Goal: Contribute content: Add original content to the website for others to see

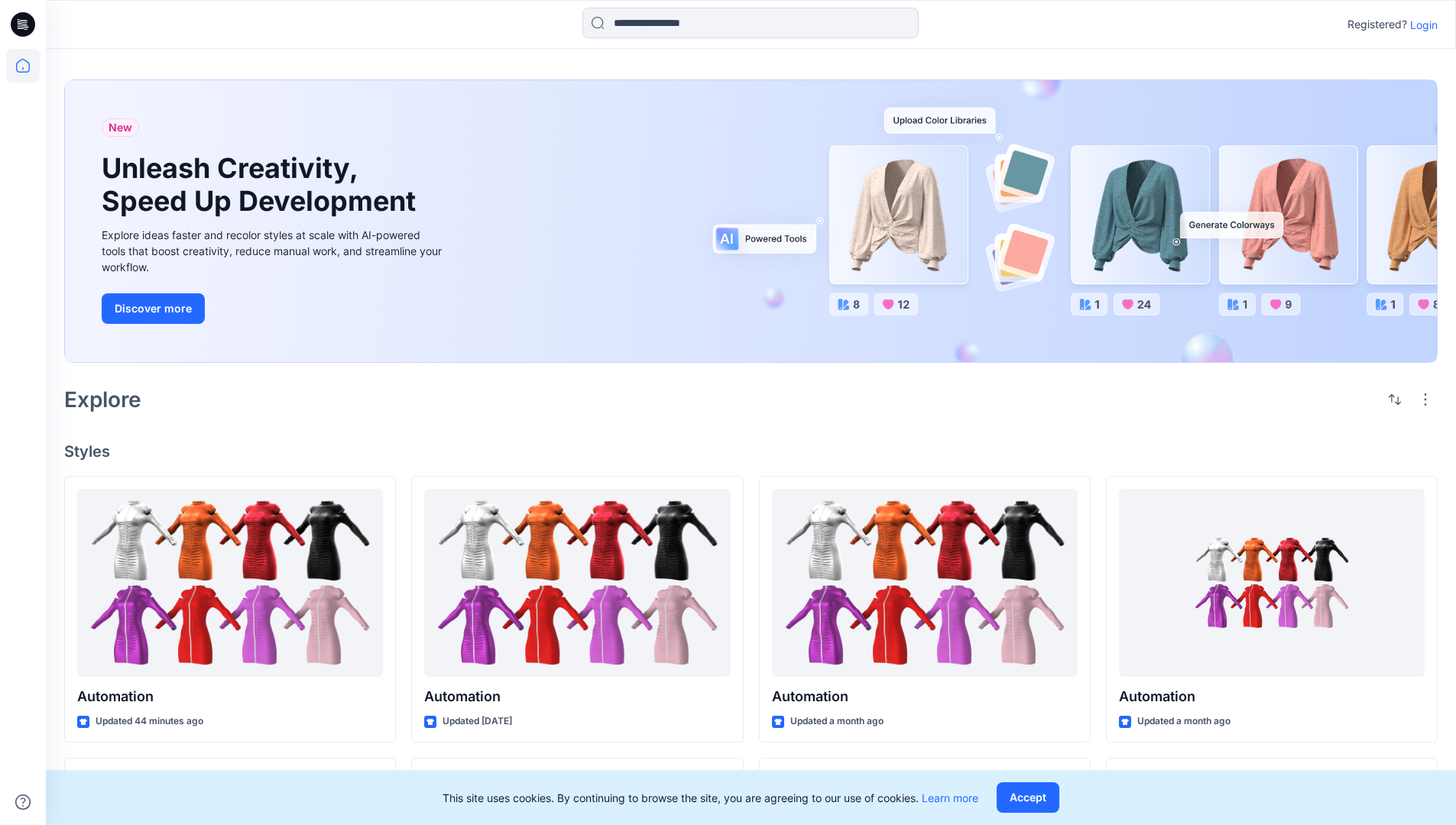
click at [1420, 25] on p "Login" at bounding box center [1424, 25] width 27 height 16
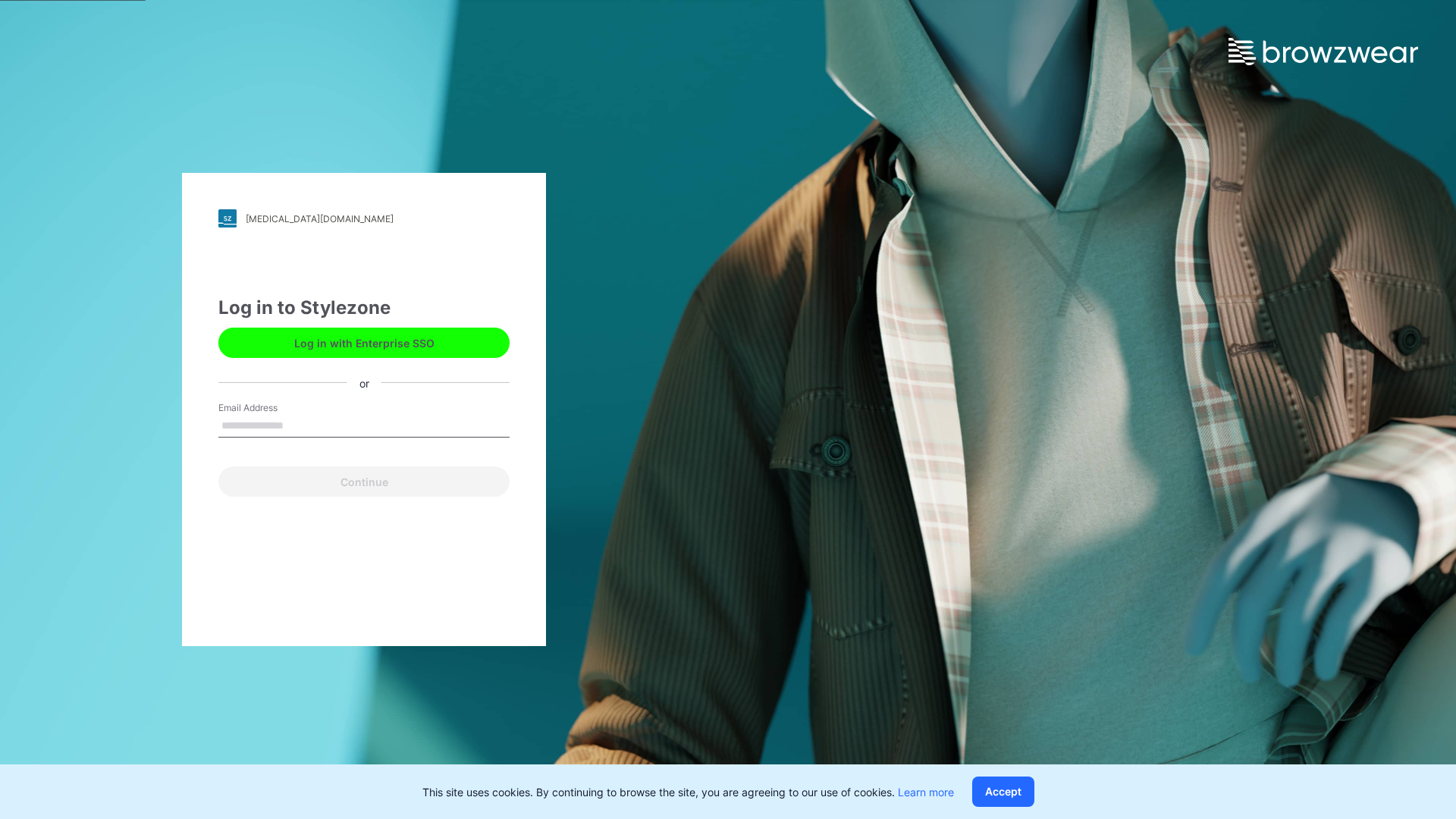
click at [300, 425] on input "Email Address" at bounding box center [364, 426] width 292 height 23
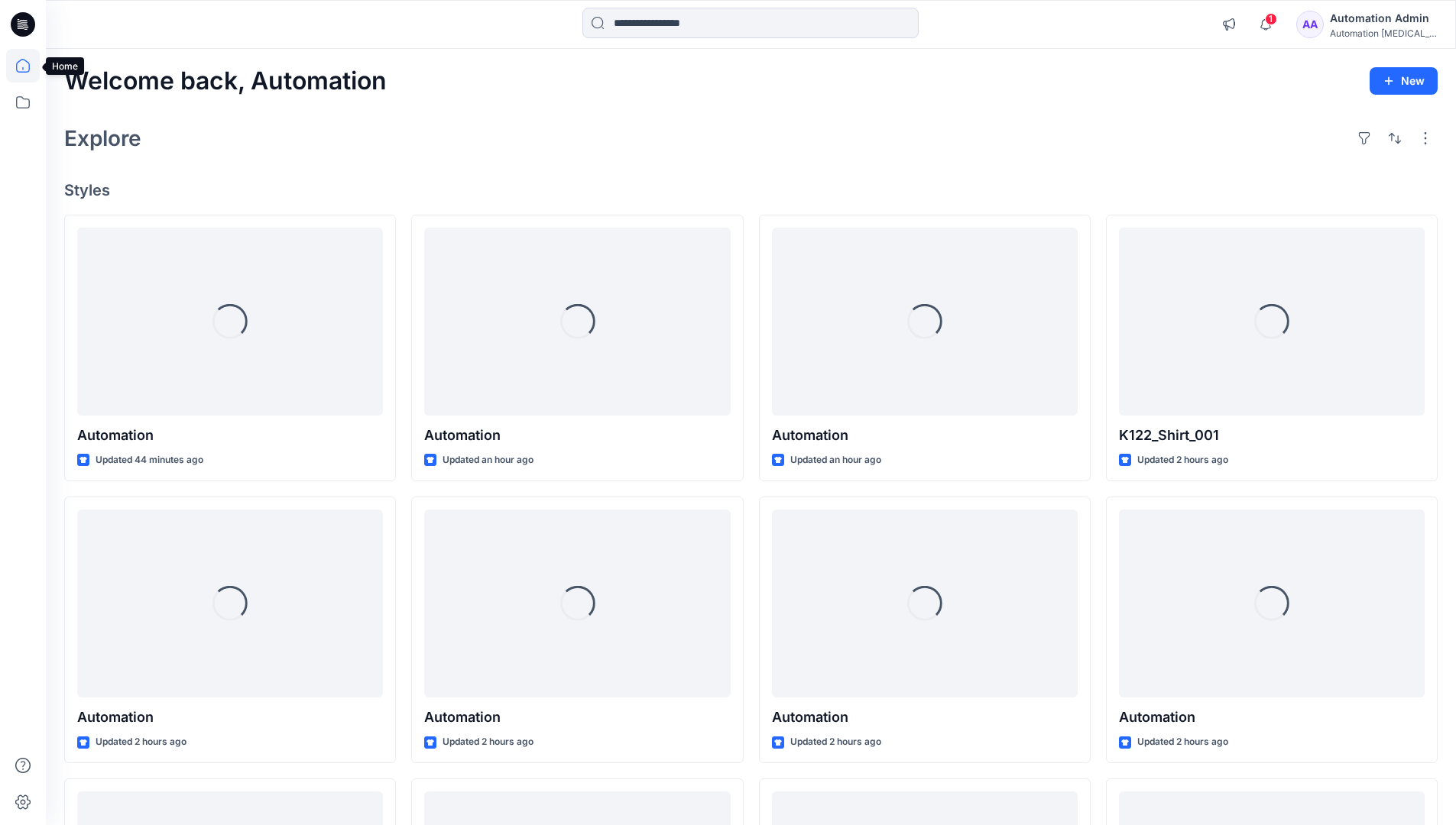
click at [29, 66] on icon at bounding box center [23, 66] width 14 height 14
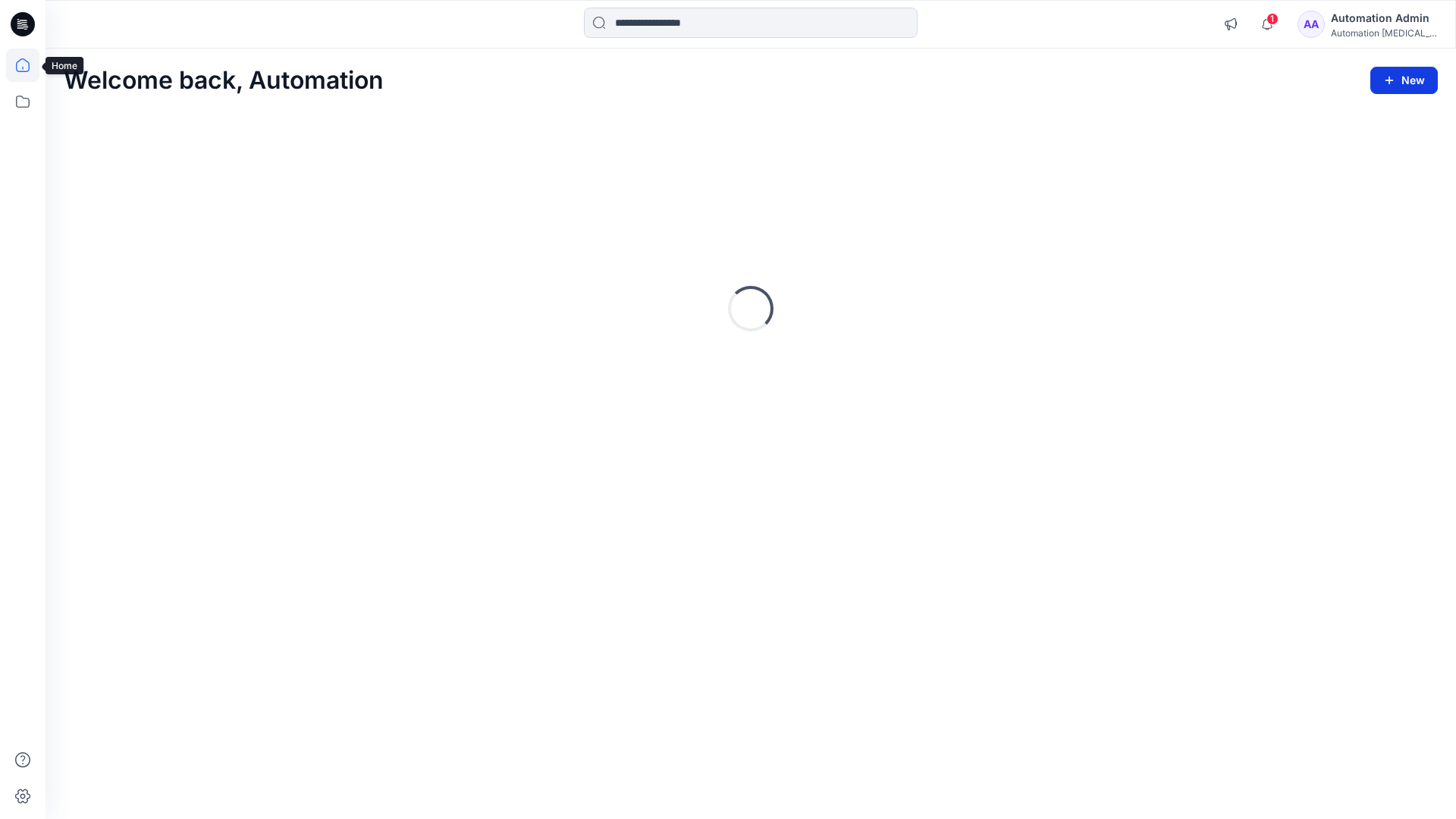
click at [1410, 78] on button "New" at bounding box center [1404, 80] width 68 height 27
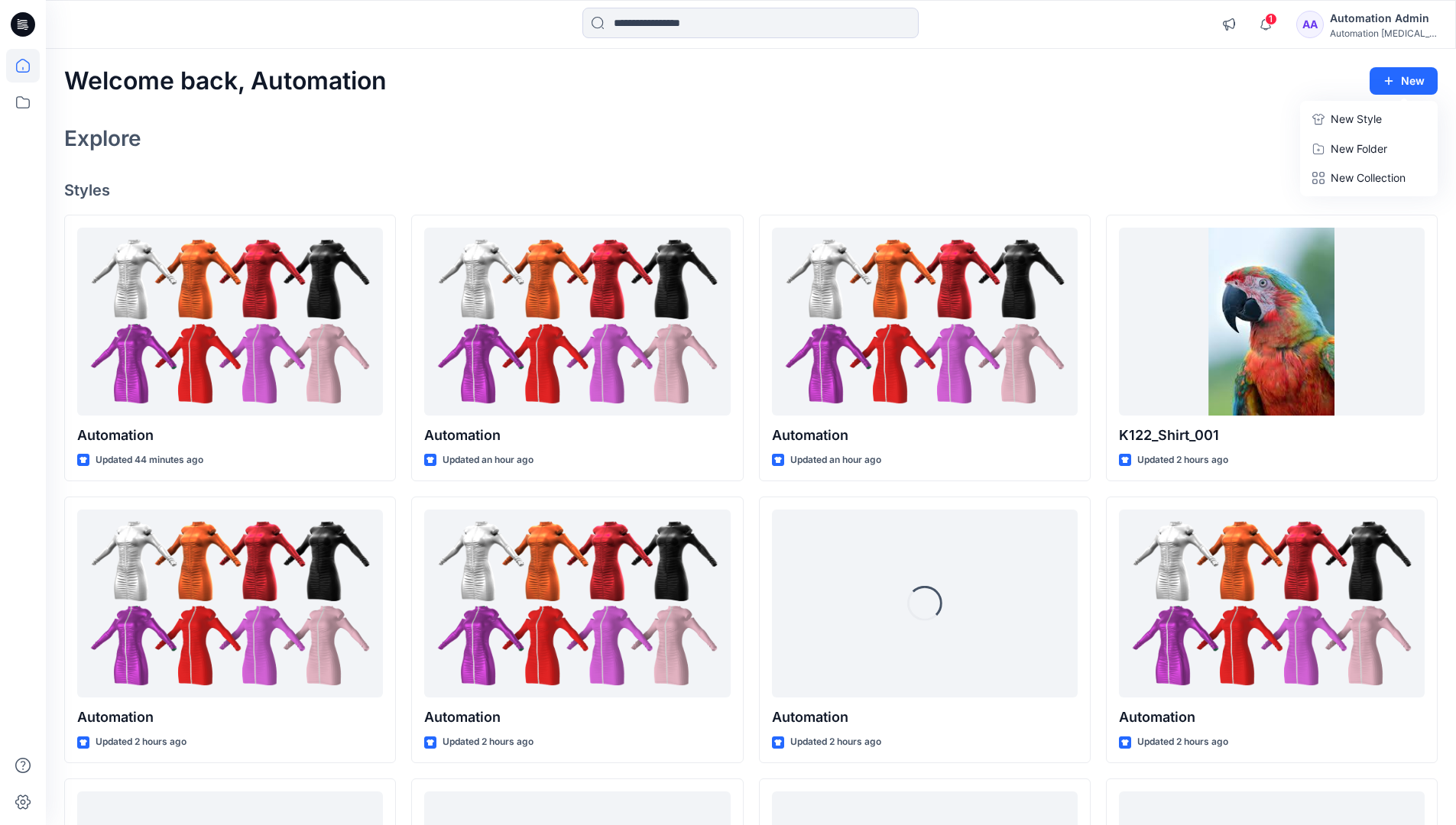
click at [1349, 116] on p "New Style" at bounding box center [1356, 119] width 51 height 19
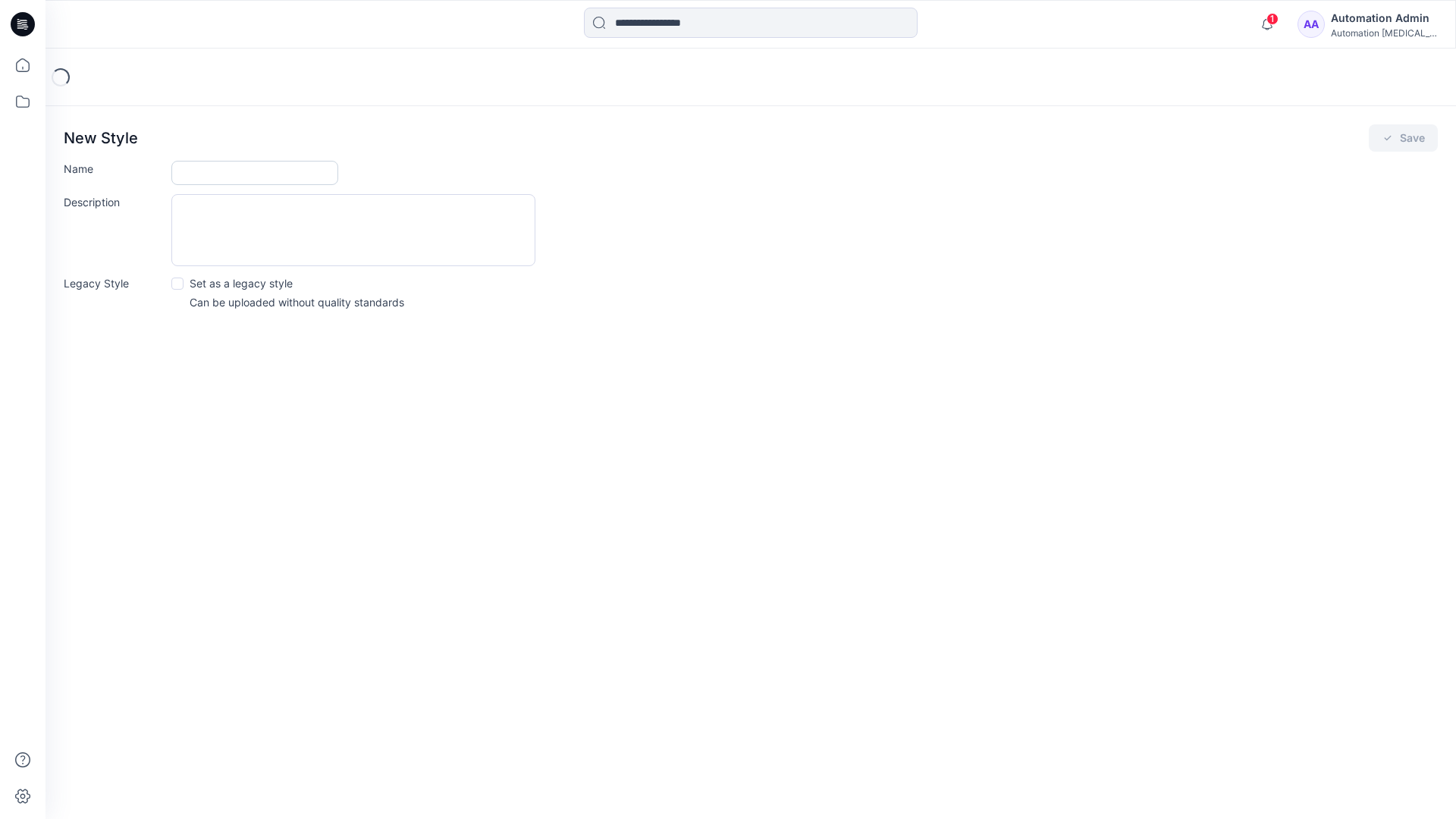
click at [189, 176] on input "Name" at bounding box center [254, 172] width 166 height 25
type input "**********"
click at [1407, 138] on button "Save" at bounding box center [1404, 138] width 69 height 27
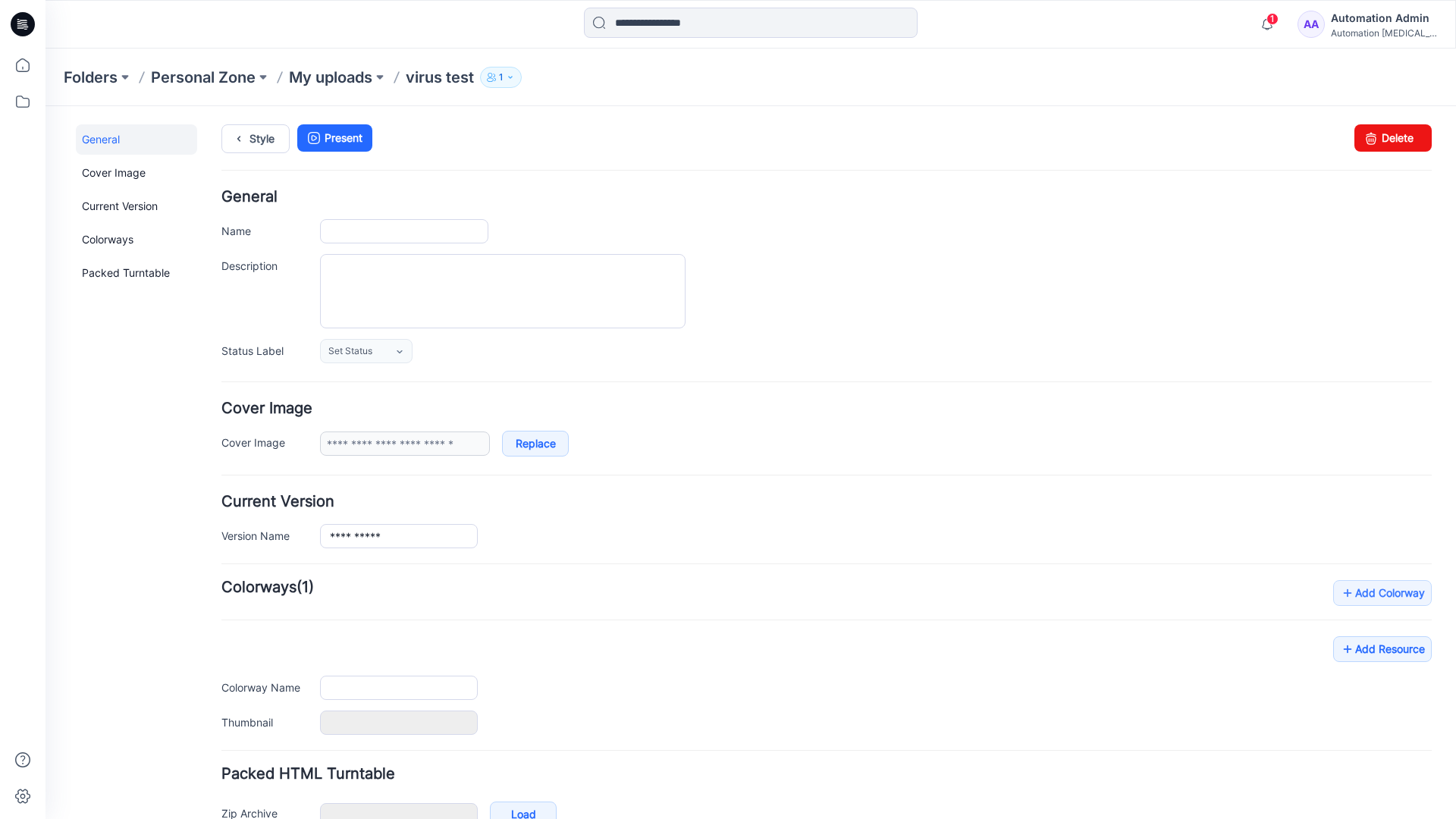
type input "**********"
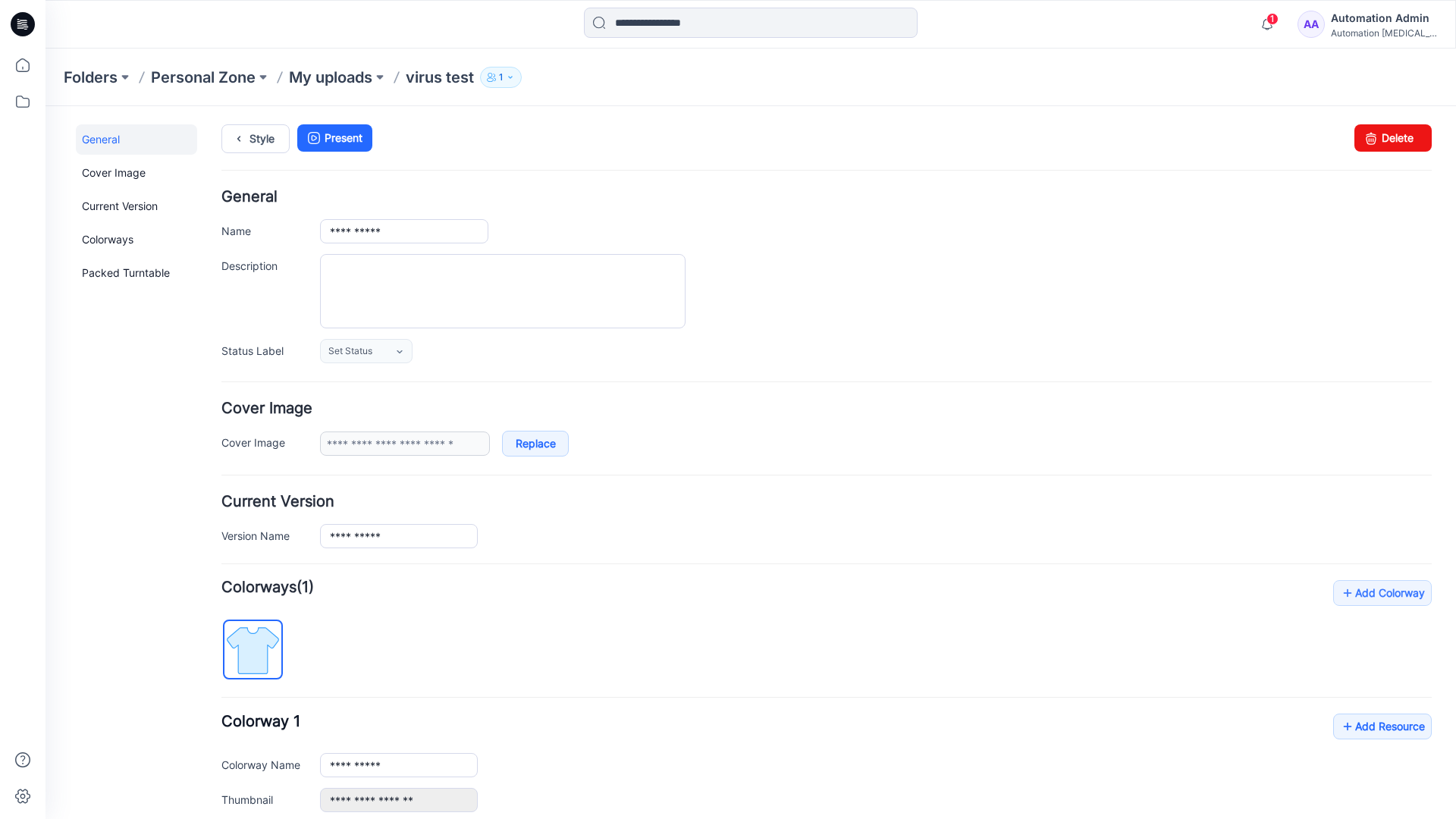
scroll to position [167, 0]
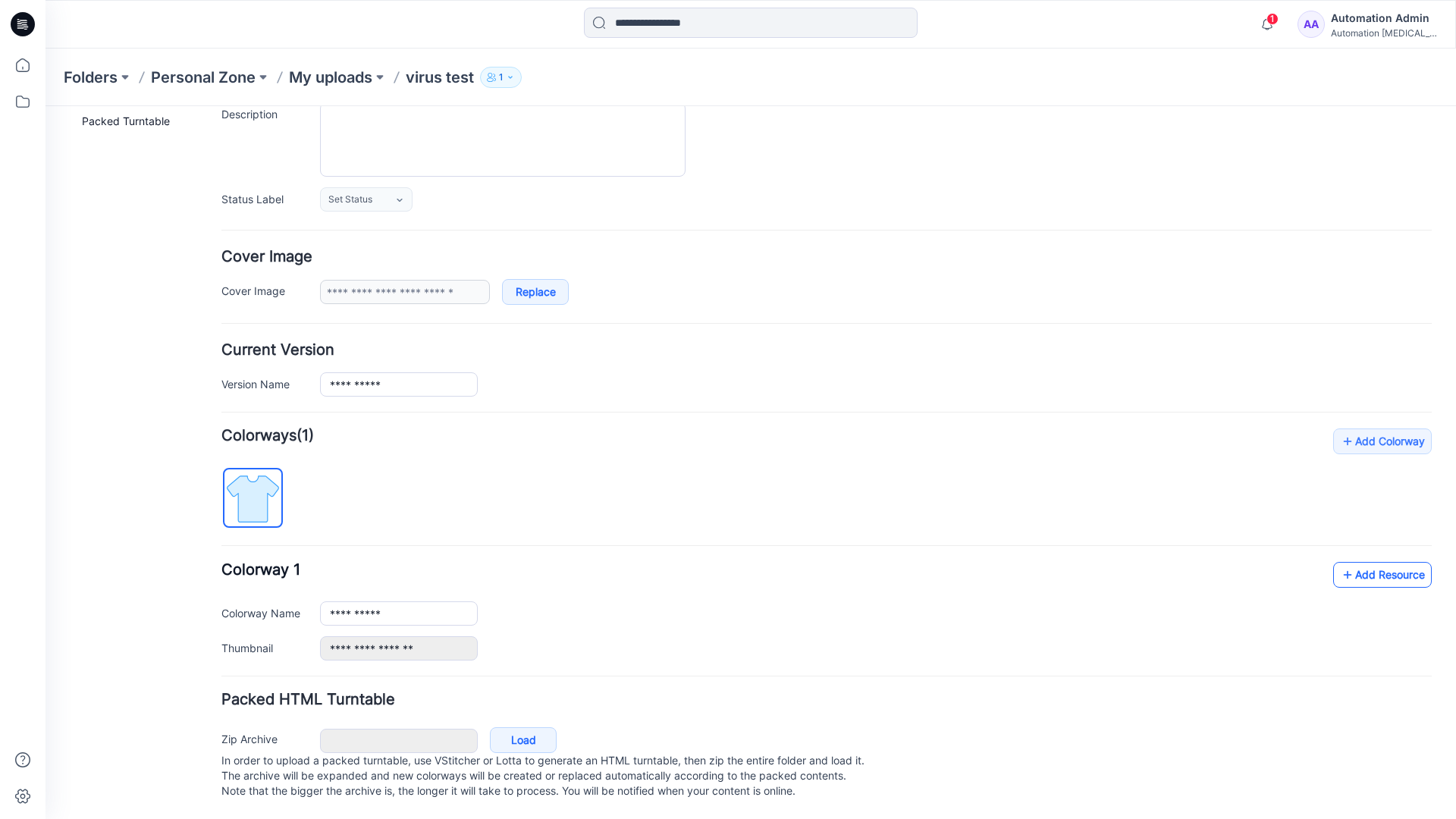
click at [1344, 567] on link "Add Resource" at bounding box center [1382, 575] width 99 height 26
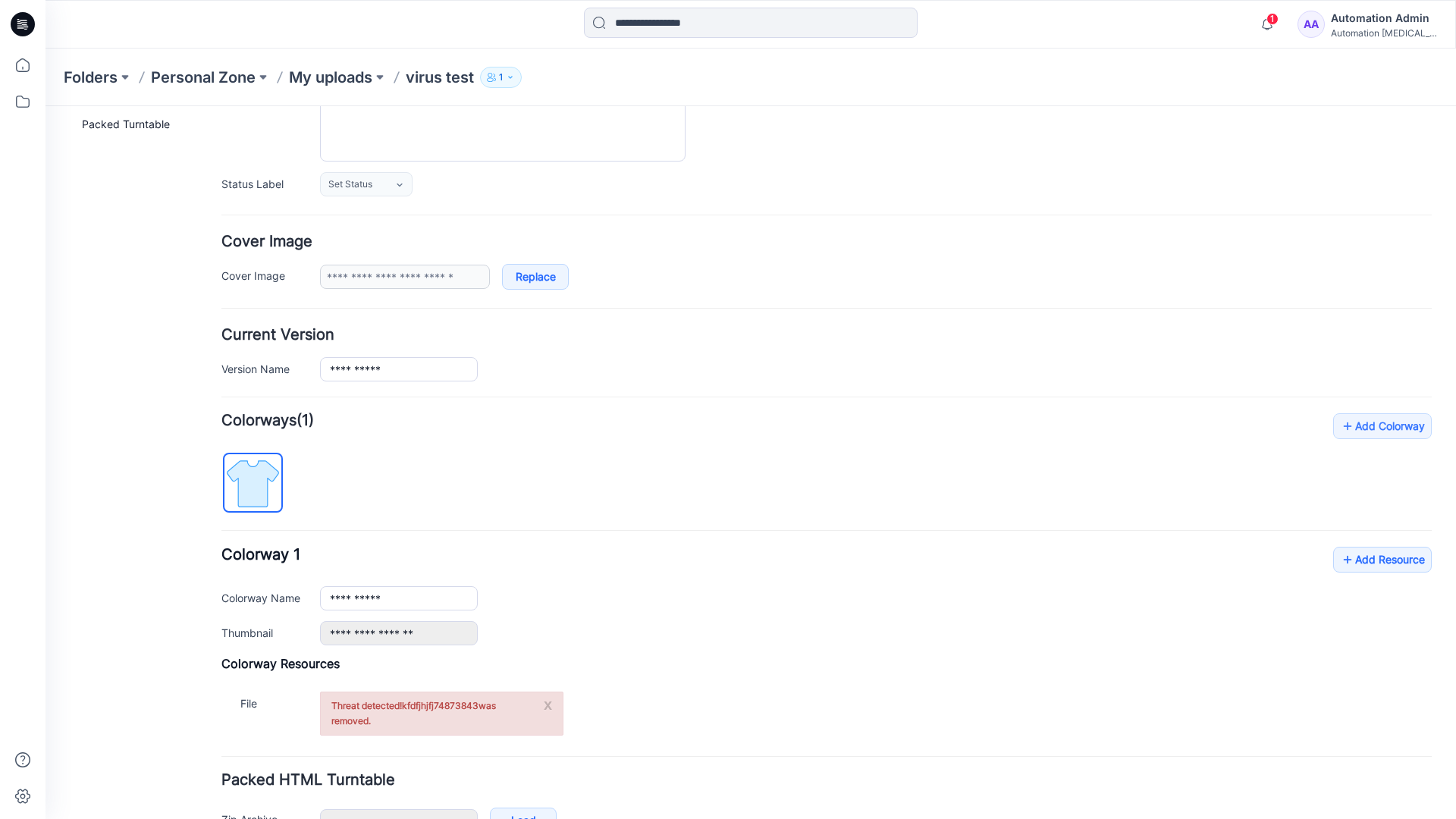
click at [744, 67] on div "Folders Personal Zone My uploads virus test 1" at bounding box center [691, 77] width 1256 height 21
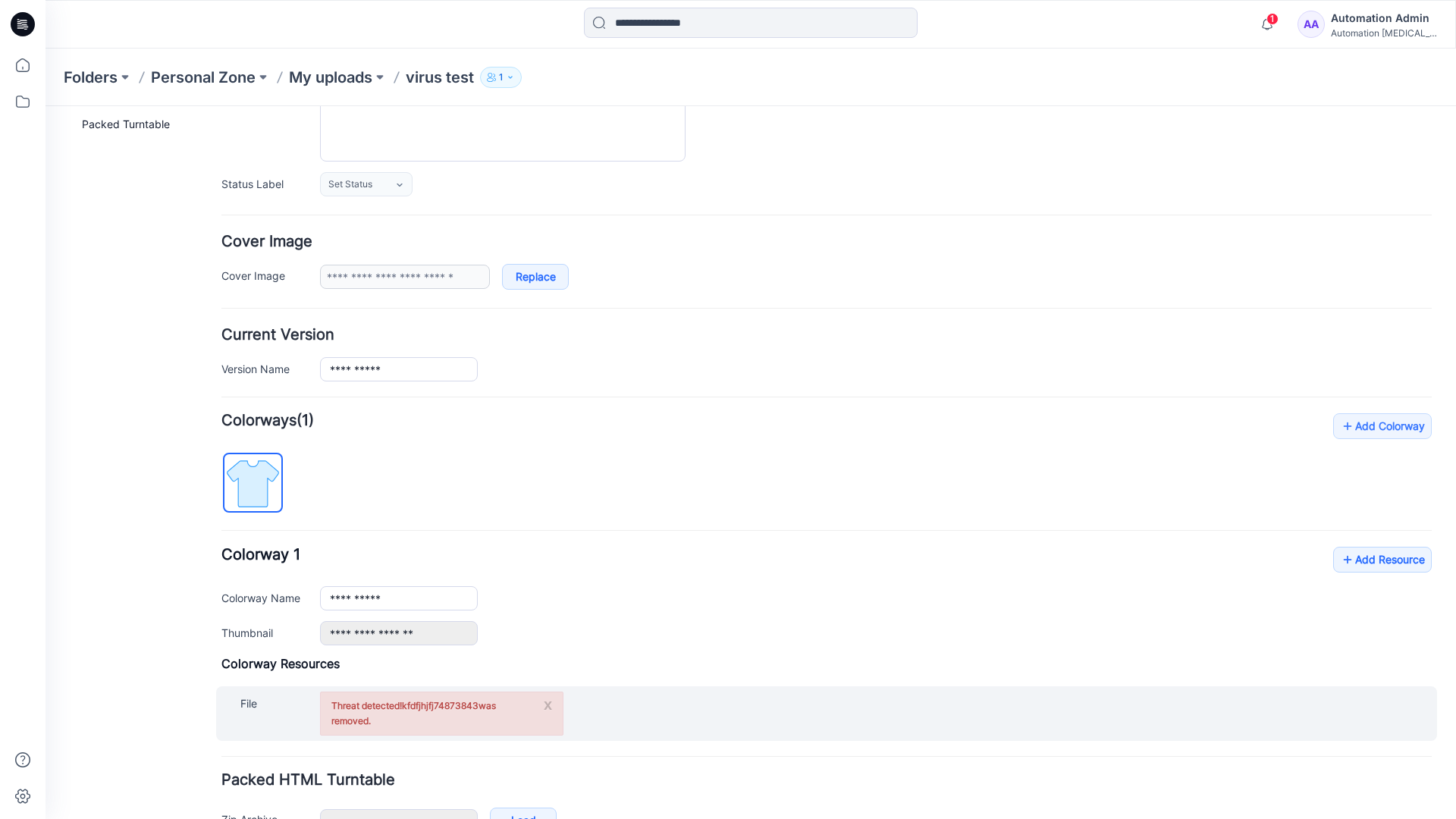
click at [480, 723] on div "x Threat detected! kfdfjhjfj74873843 was removed." at bounding box center [442, 714] width 243 height 44
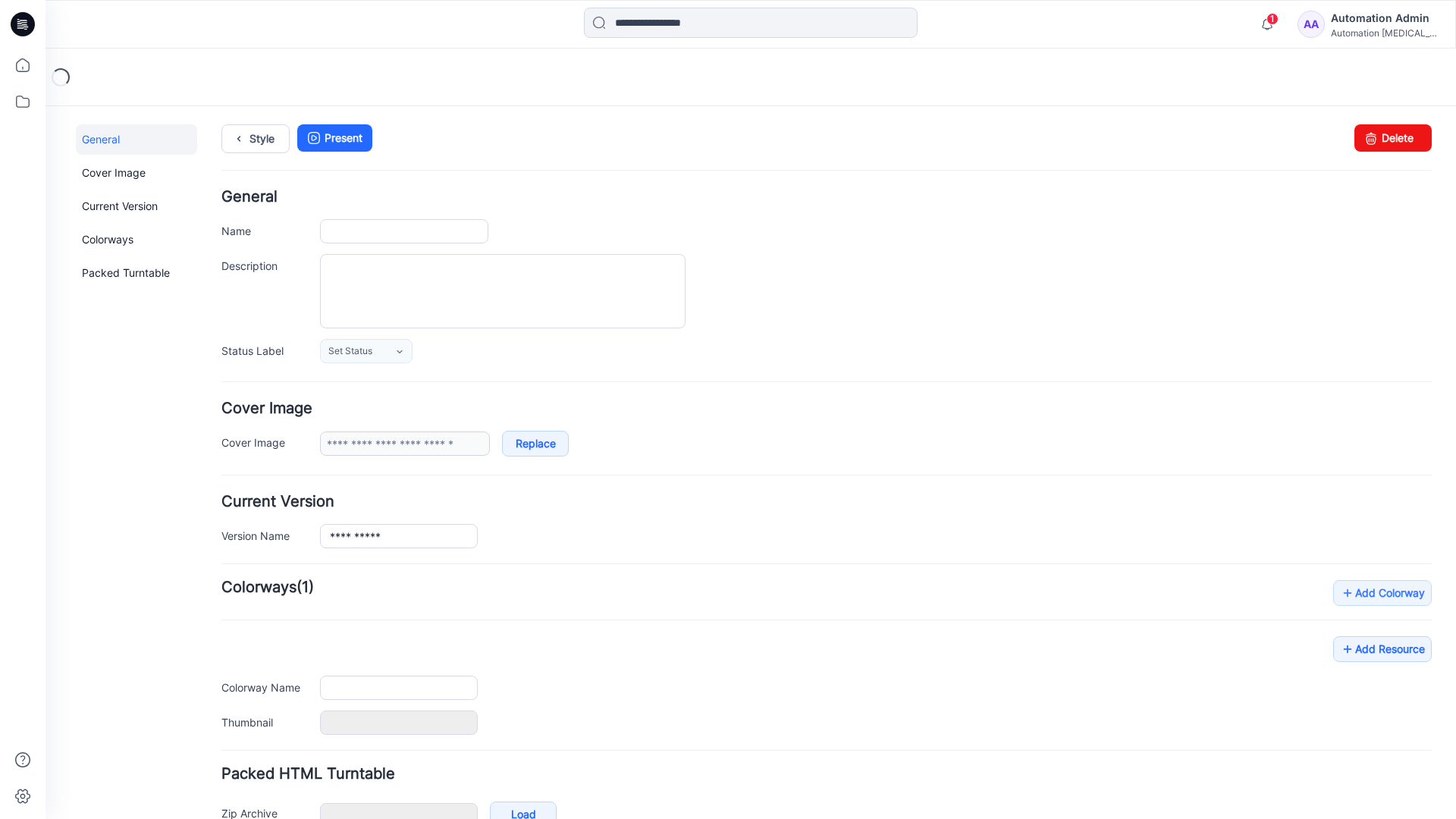
type input "**********"
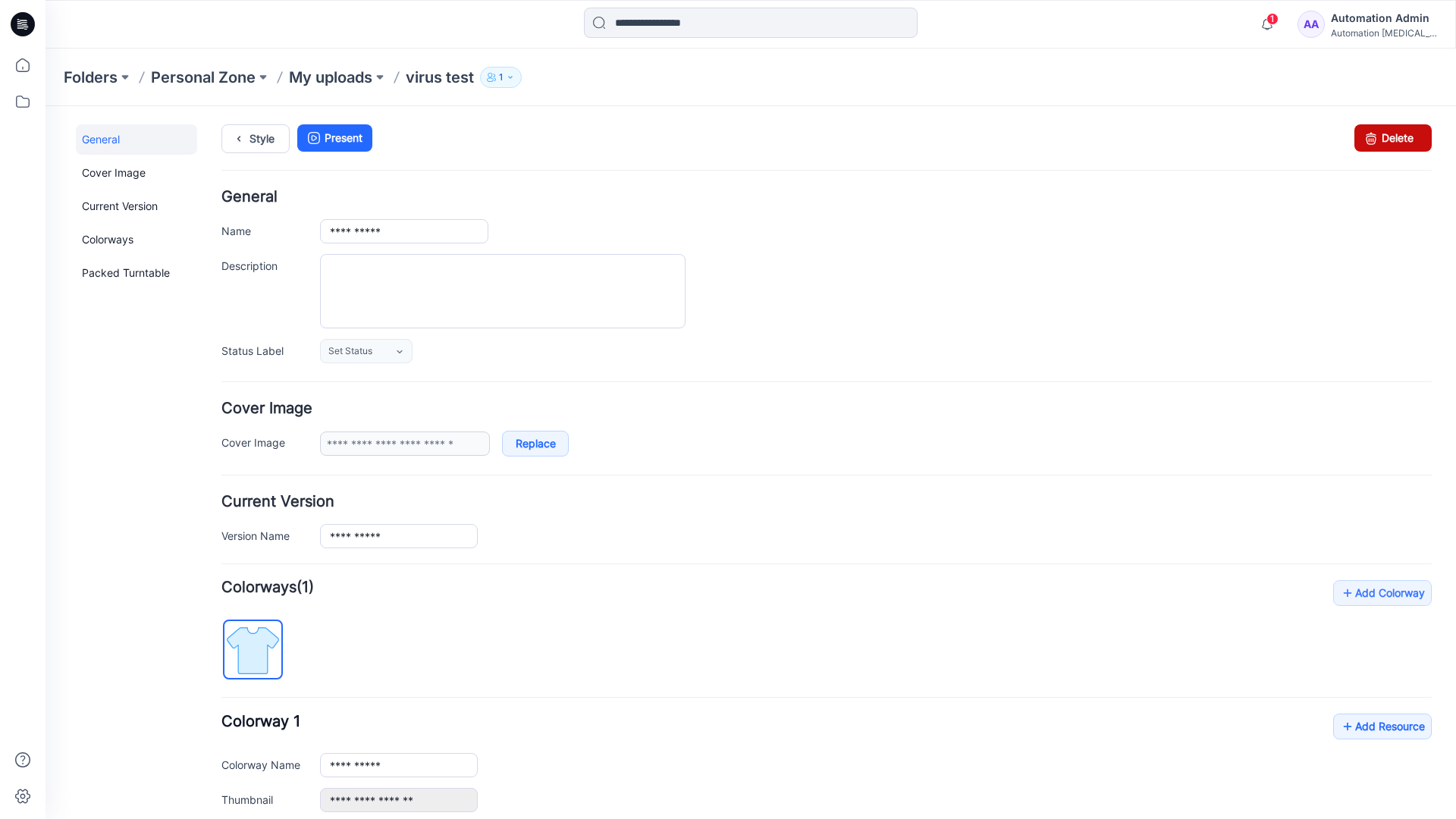
click at [1386, 140] on link "Delete" at bounding box center [1393, 138] width 78 height 27
click at [25, 19] on icon at bounding box center [23, 24] width 25 height 25
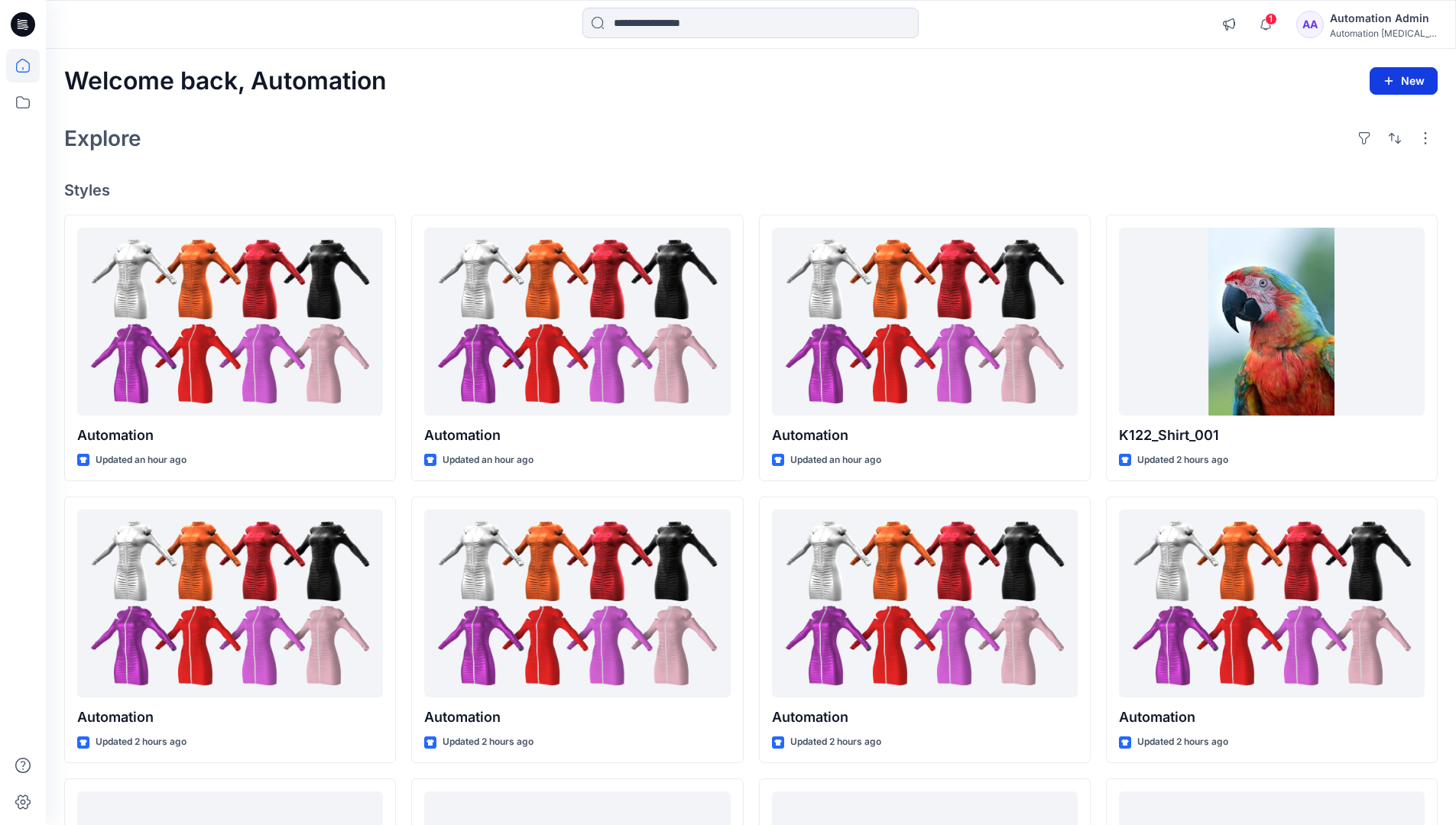
click at [1407, 78] on button "New" at bounding box center [1403, 81] width 68 height 27
click at [1379, 113] on p "New Style" at bounding box center [1356, 119] width 51 height 19
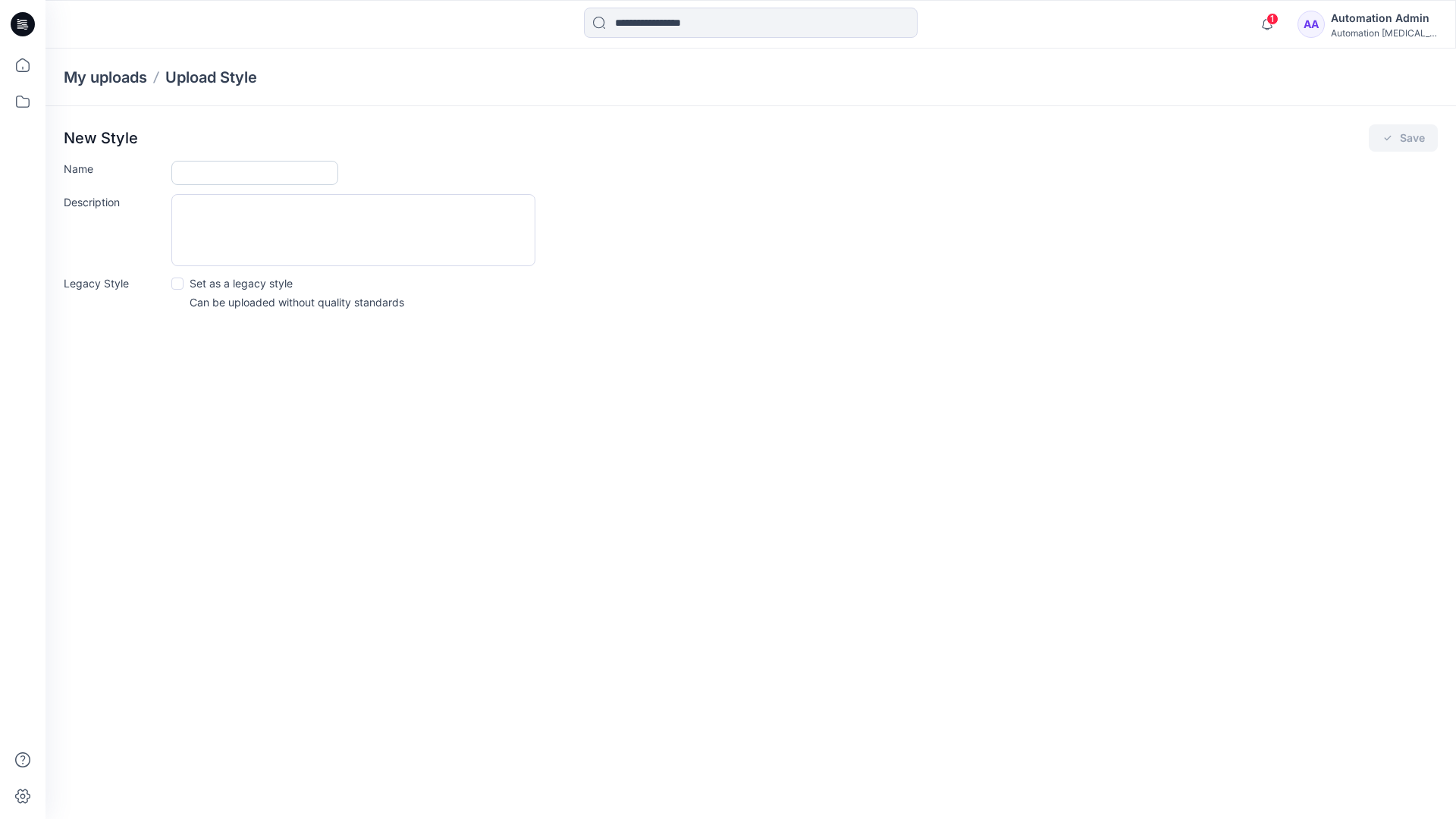
click at [200, 172] on input "Name" at bounding box center [254, 172] width 166 height 25
type input "**********"
click at [177, 286] on span at bounding box center [177, 284] width 12 height 12
click at [1406, 140] on button "Save" at bounding box center [1404, 138] width 69 height 27
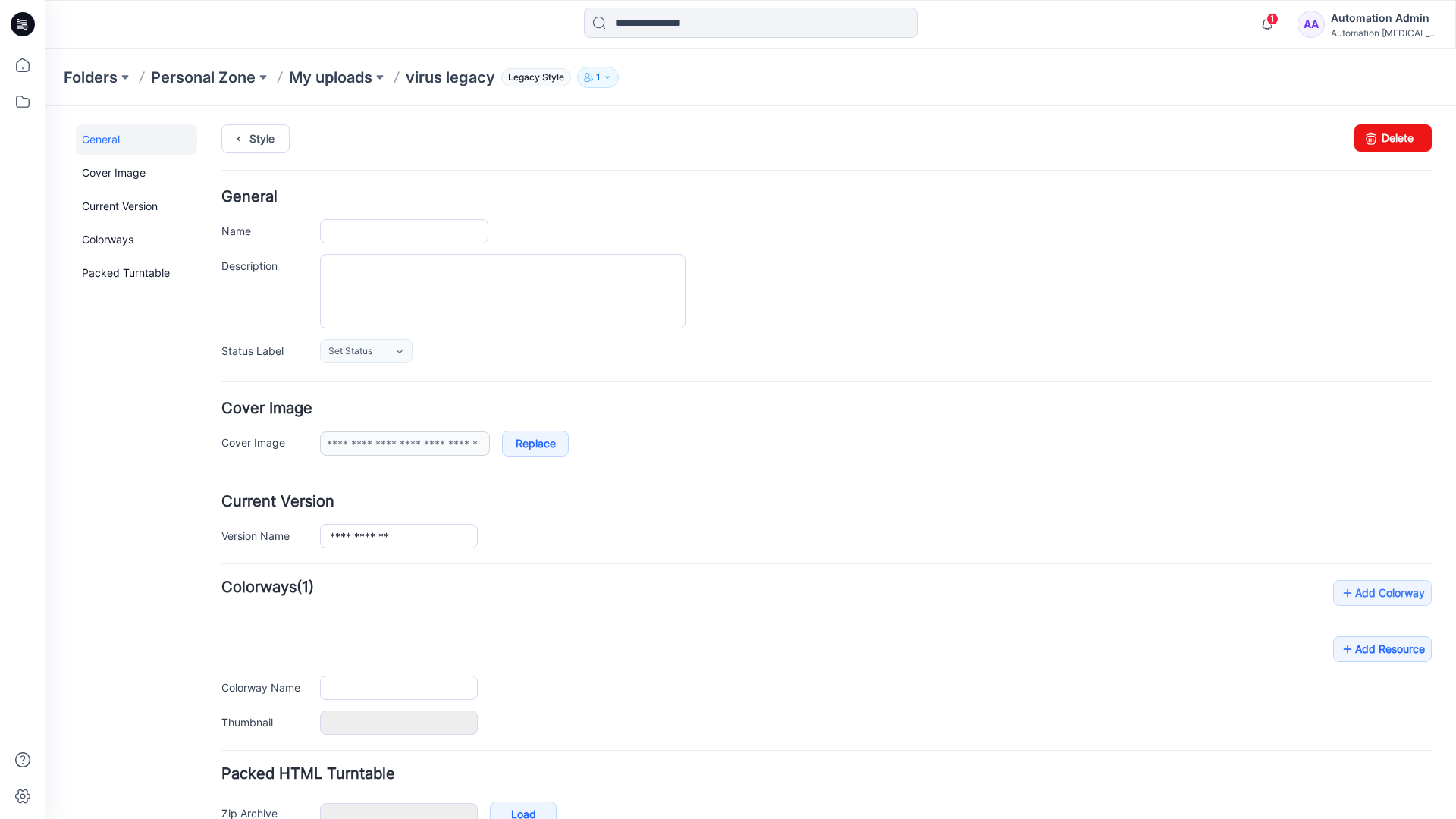
type input "**********"
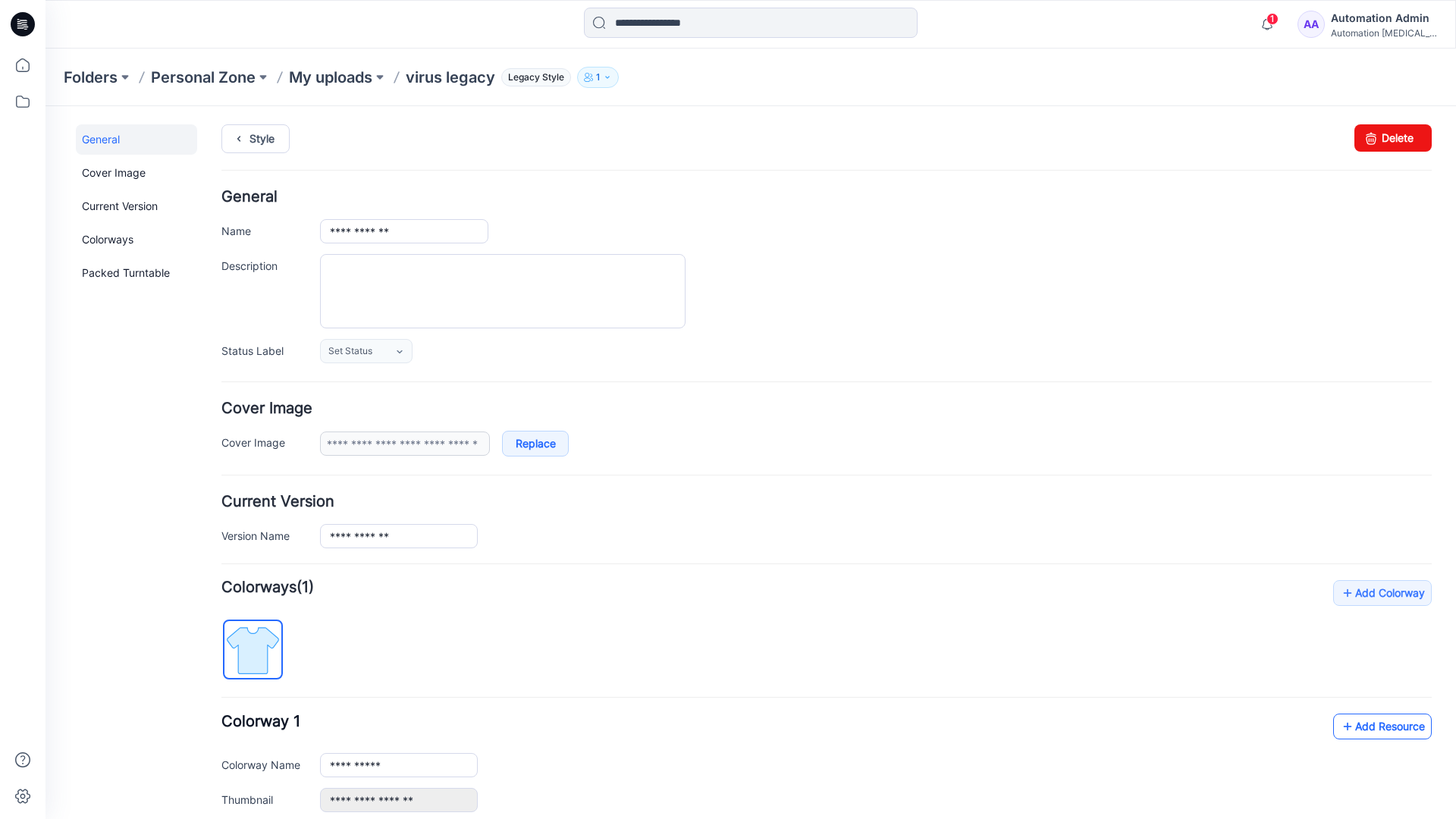
click at [1356, 725] on link "Add Resource" at bounding box center [1382, 727] width 99 height 26
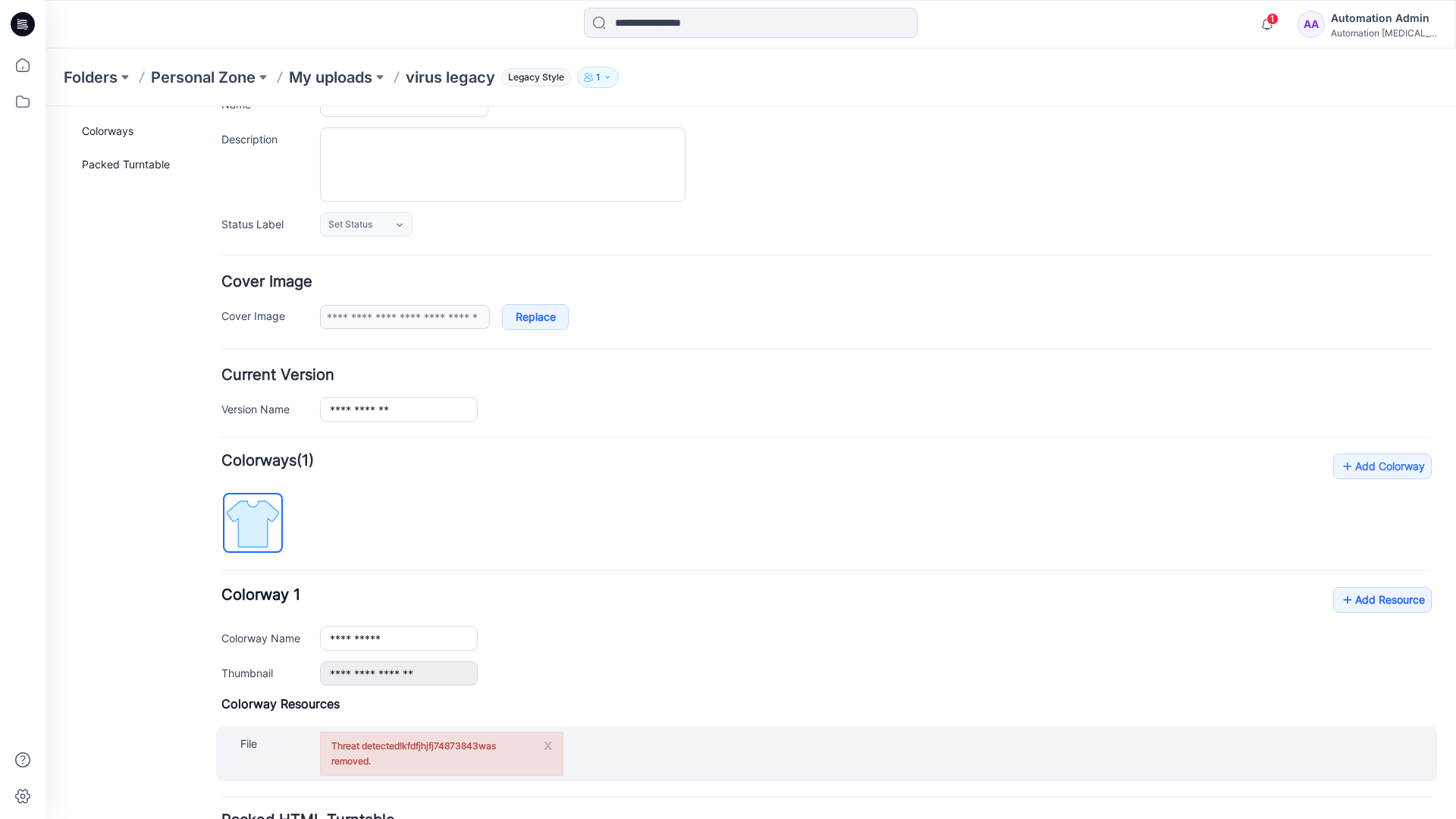
click at [458, 744] on b "kfdfjhjfj74873843" at bounding box center [440, 745] width 77 height 11
click at [547, 746] on button "x" at bounding box center [548, 745] width 8 height 15
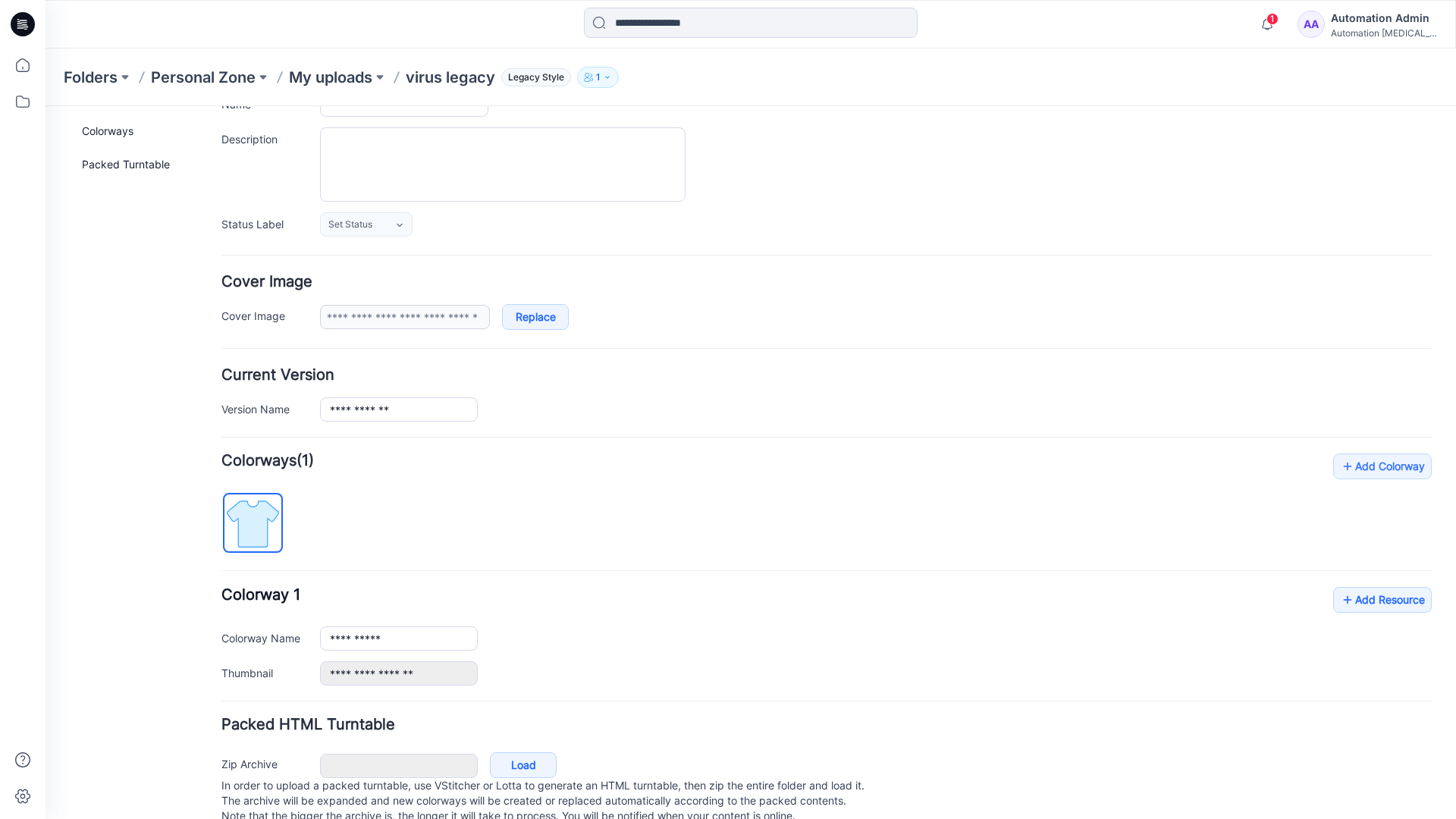
scroll to position [0, 0]
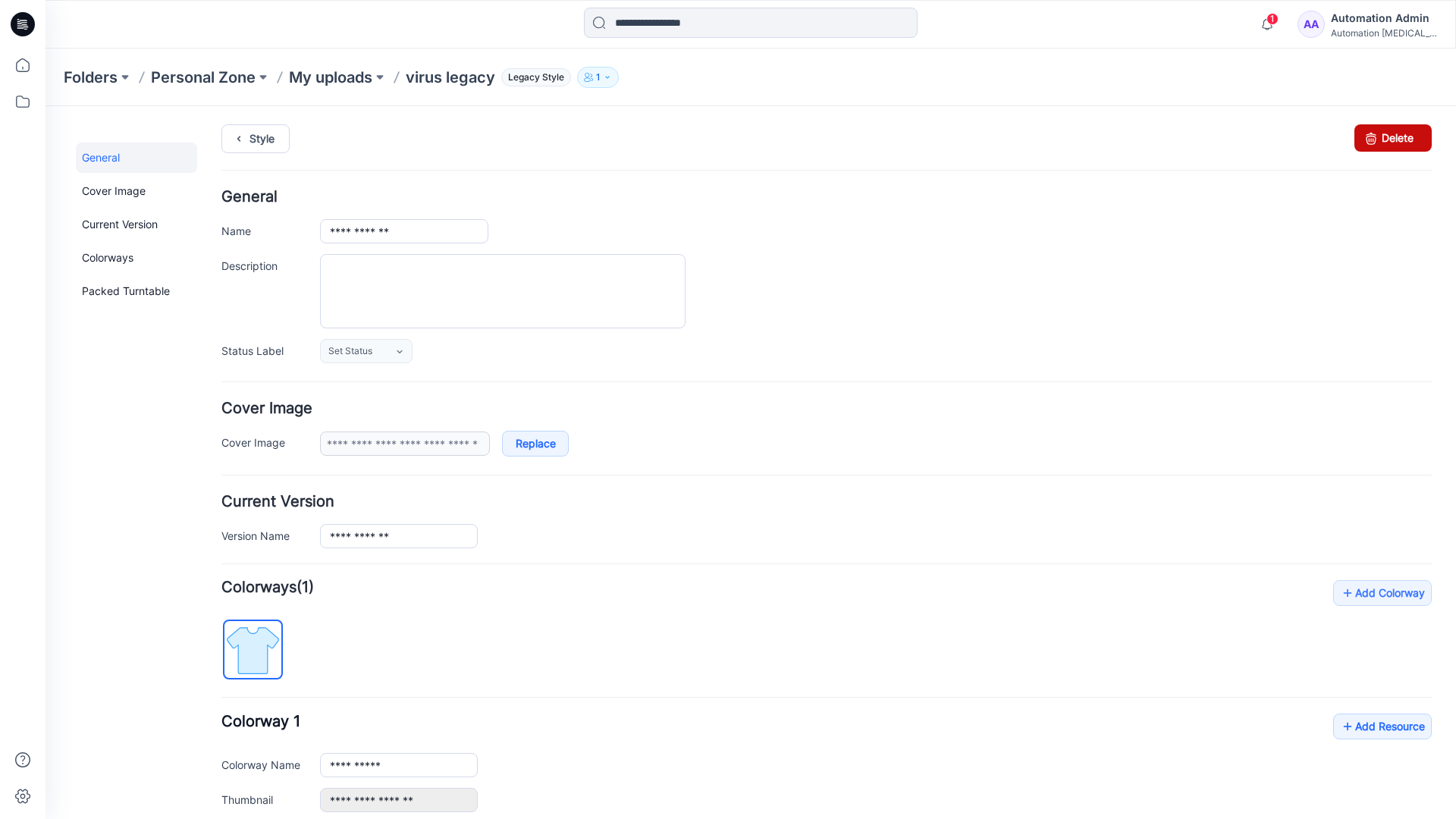
click at [1393, 146] on link "Delete" at bounding box center [1393, 138] width 78 height 27
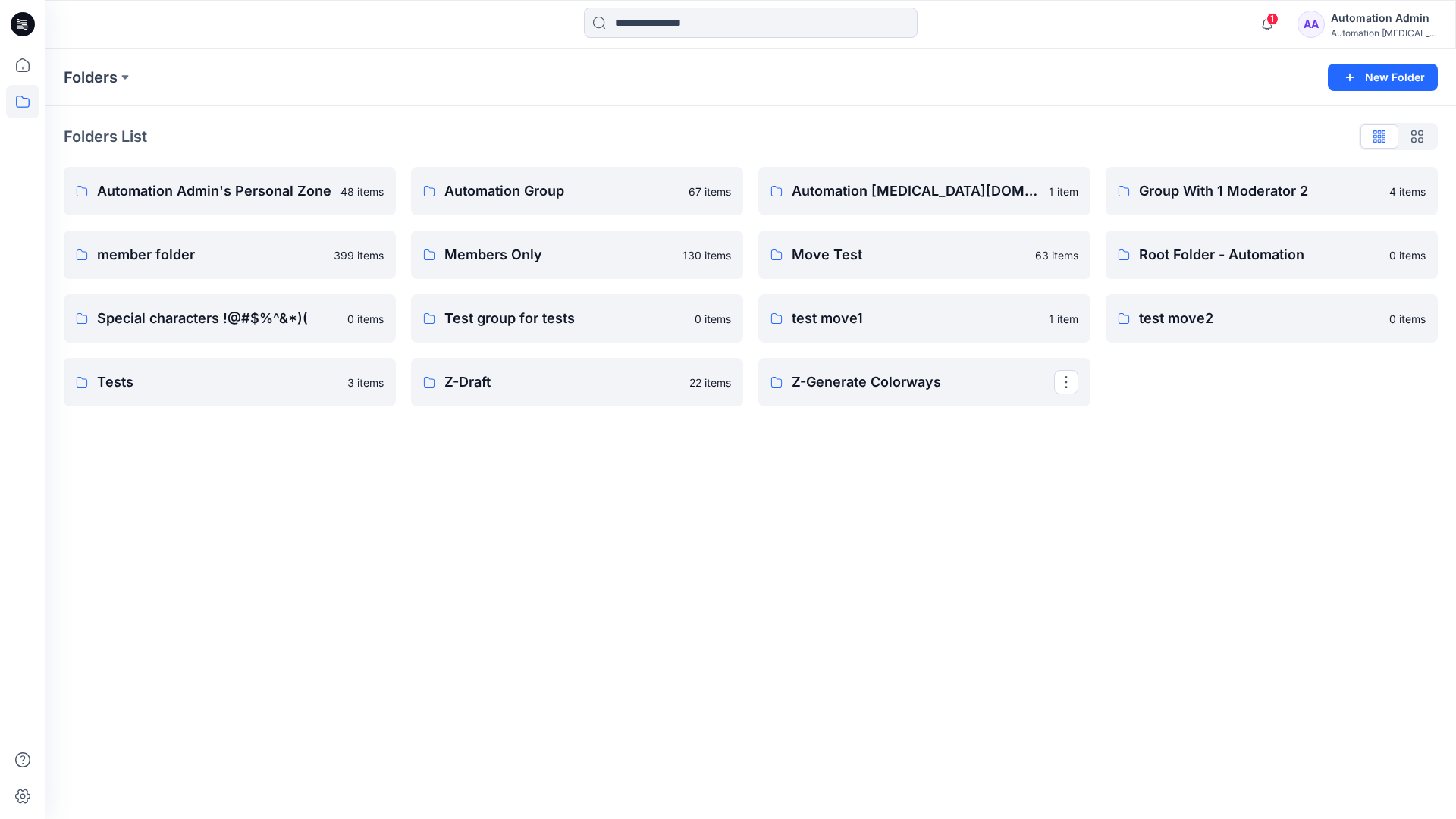
click at [1376, 22] on div "Automation Admin" at bounding box center [1384, 19] width 106 height 19
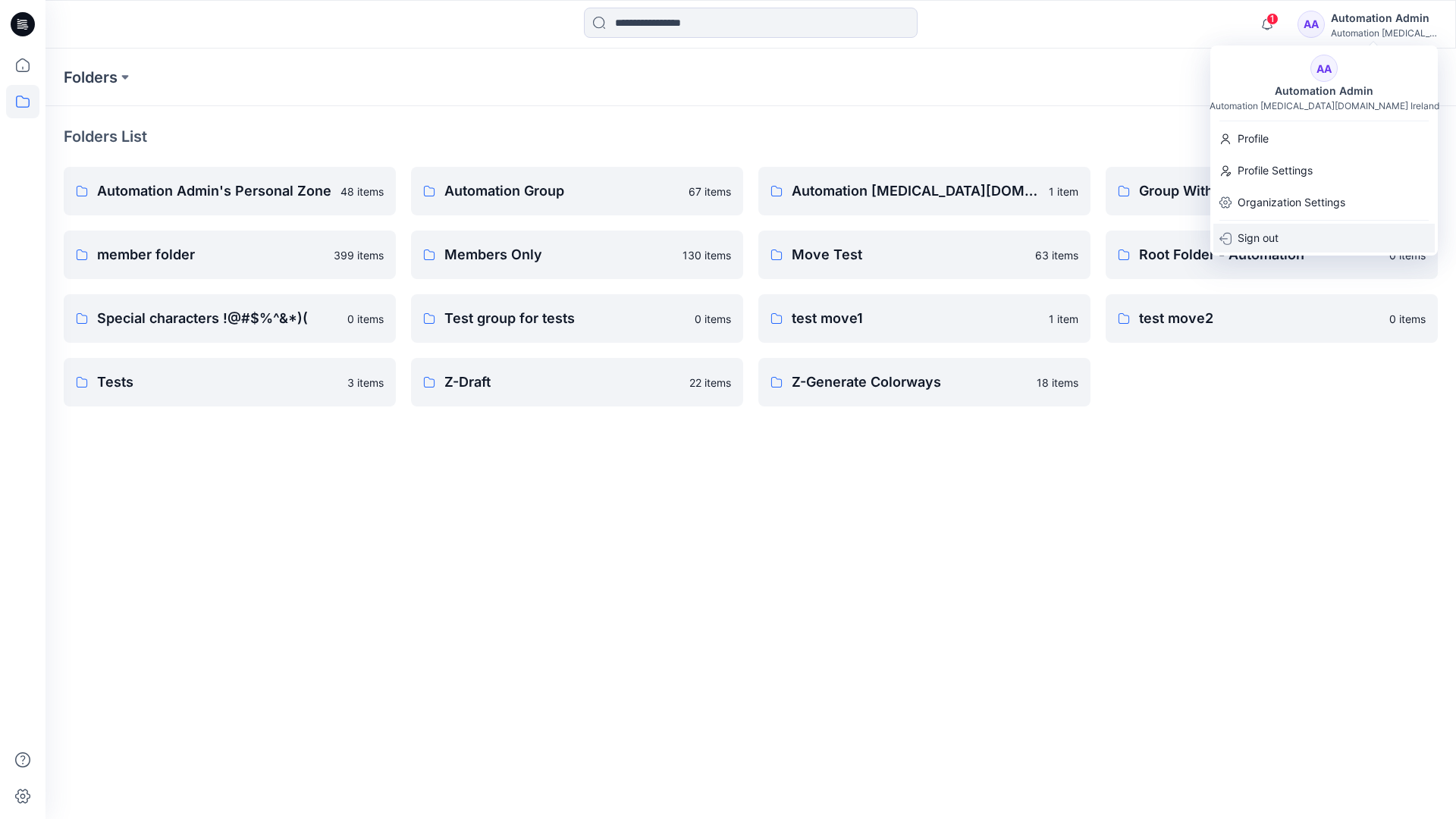
click at [1271, 236] on p "Sign out" at bounding box center [1258, 238] width 41 height 29
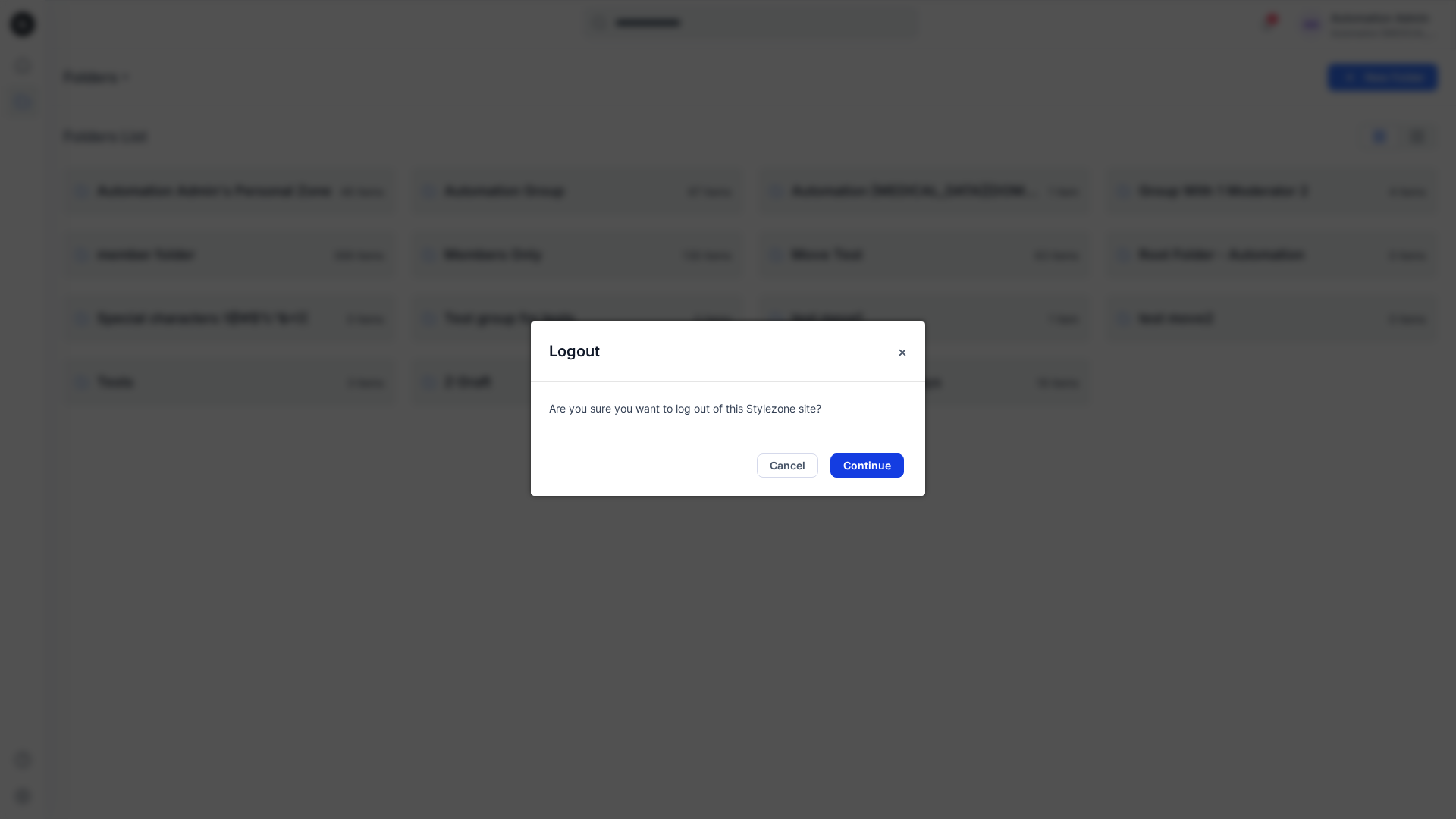
click at [862, 464] on button "Continue" at bounding box center [867, 466] width 74 height 25
